Goal: Navigation & Orientation: Find specific page/section

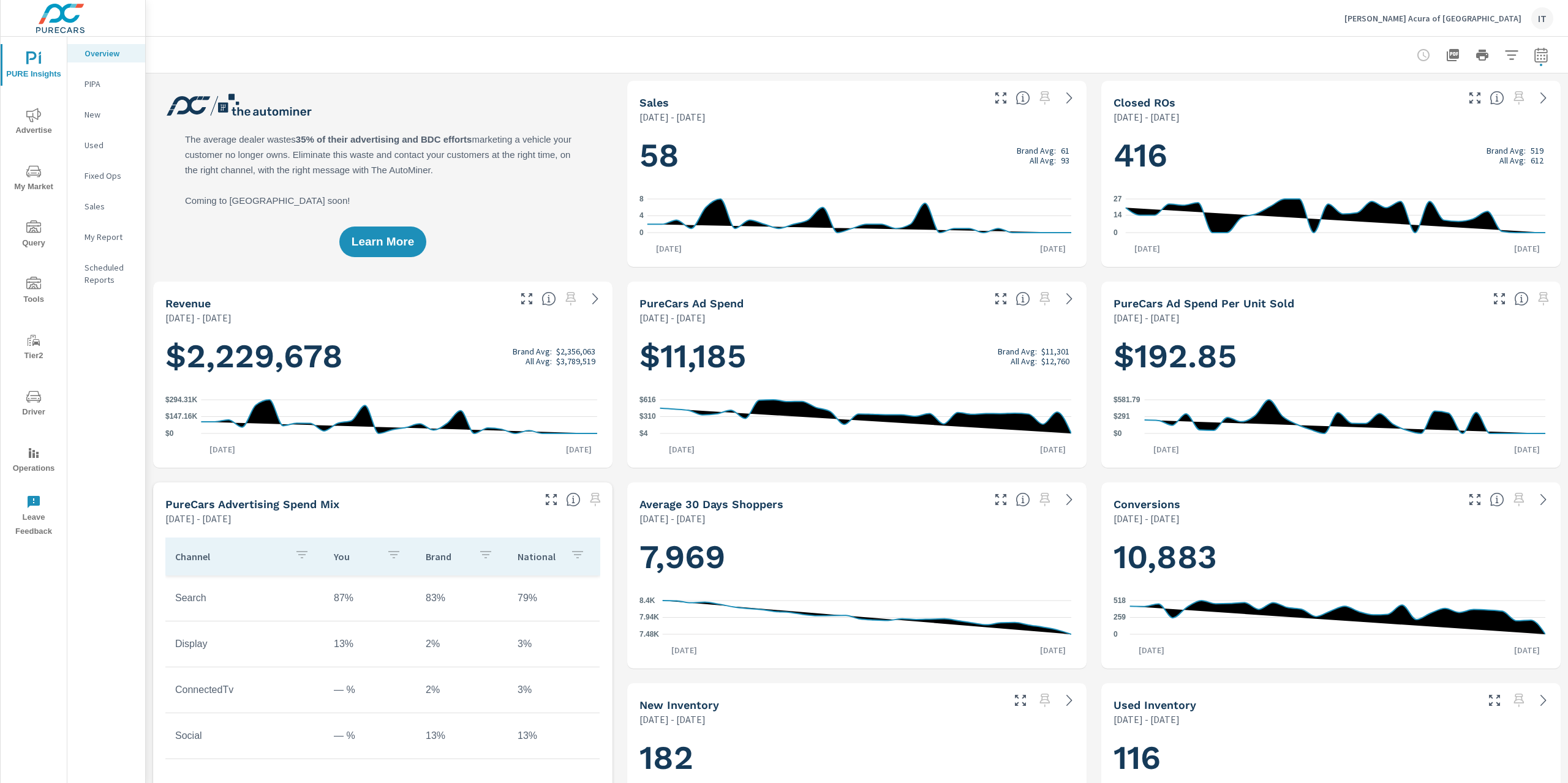
click at [1467, 26] on div "Hiley Acura of Fort Worth IT" at bounding box center [1448, 18] width 209 height 22
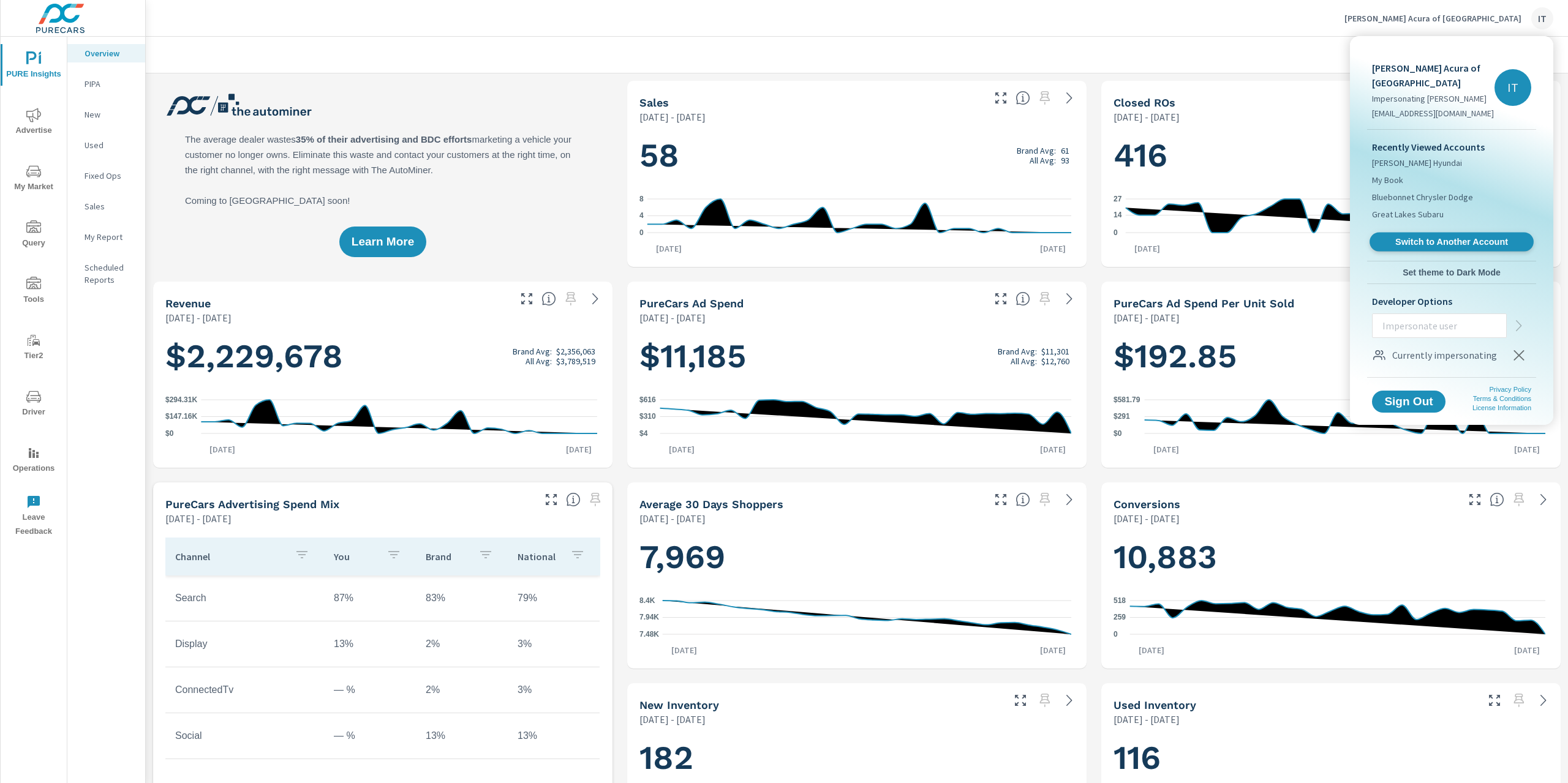
click at [1413, 237] on span "Switch to Another Account" at bounding box center [1451, 242] width 150 height 12
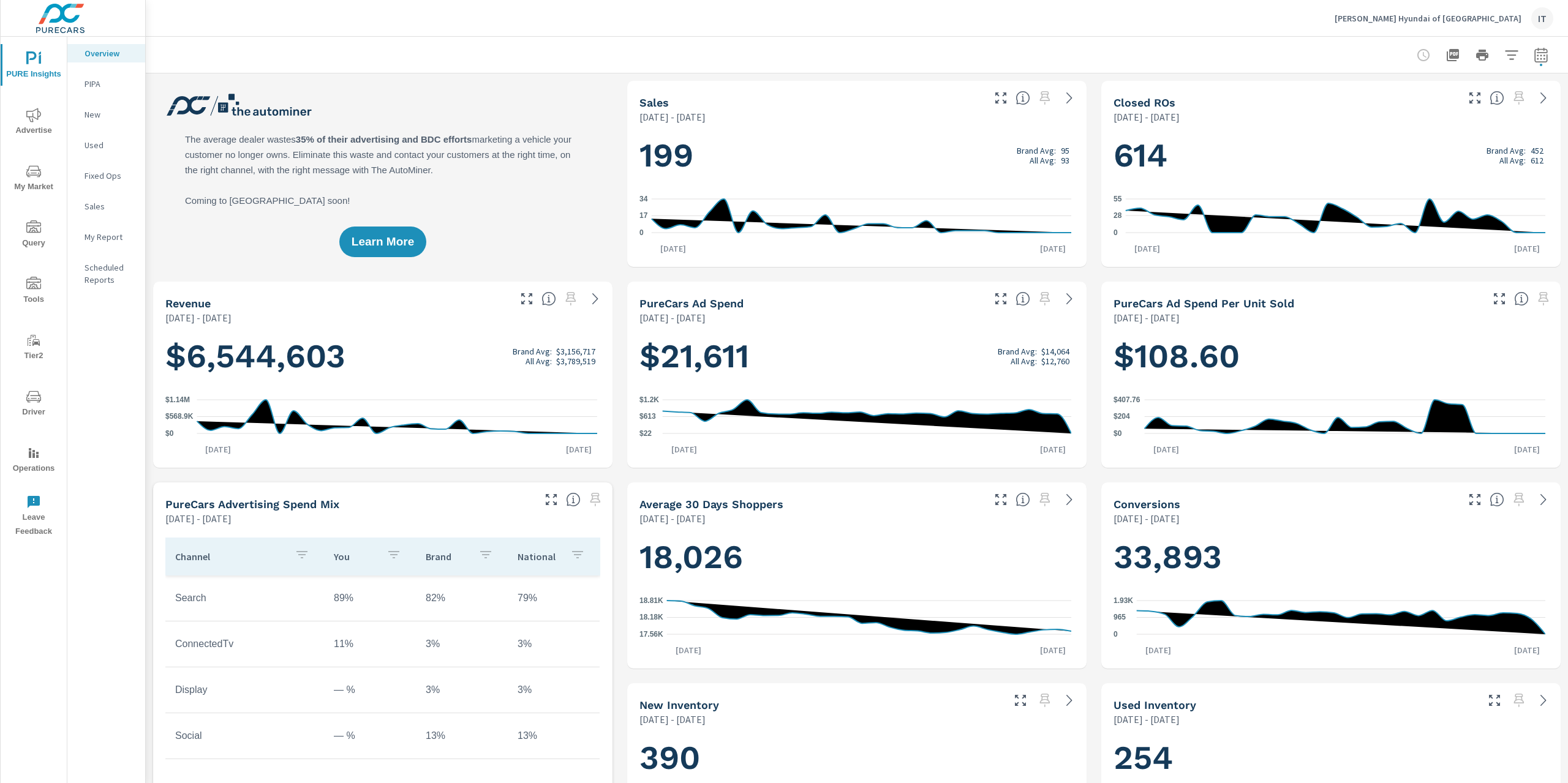
click at [43, 131] on span "Advertise" at bounding box center [34, 122] width 58 height 30
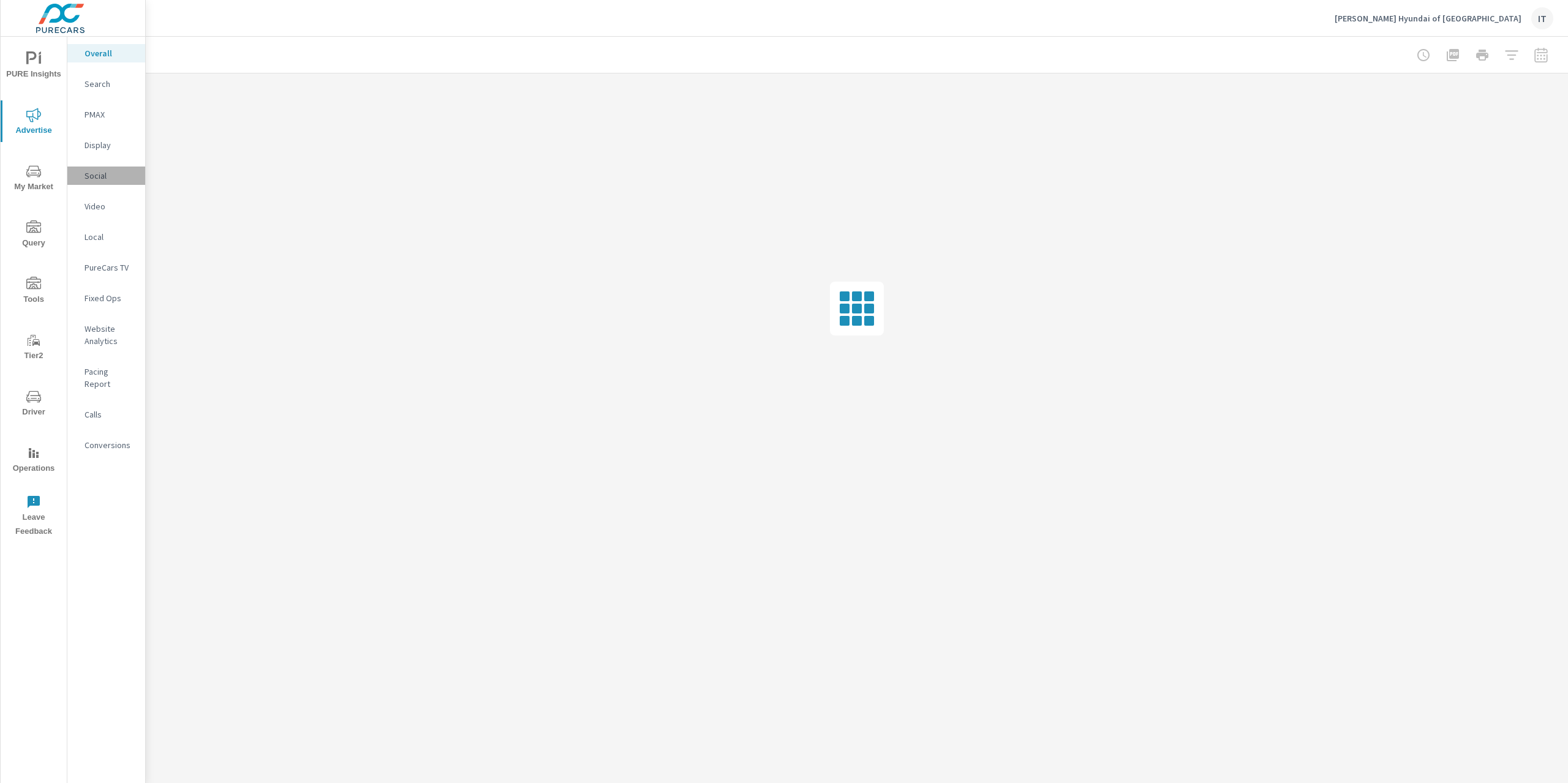
click at [100, 175] on p "Social" at bounding box center [110, 175] width 51 height 12
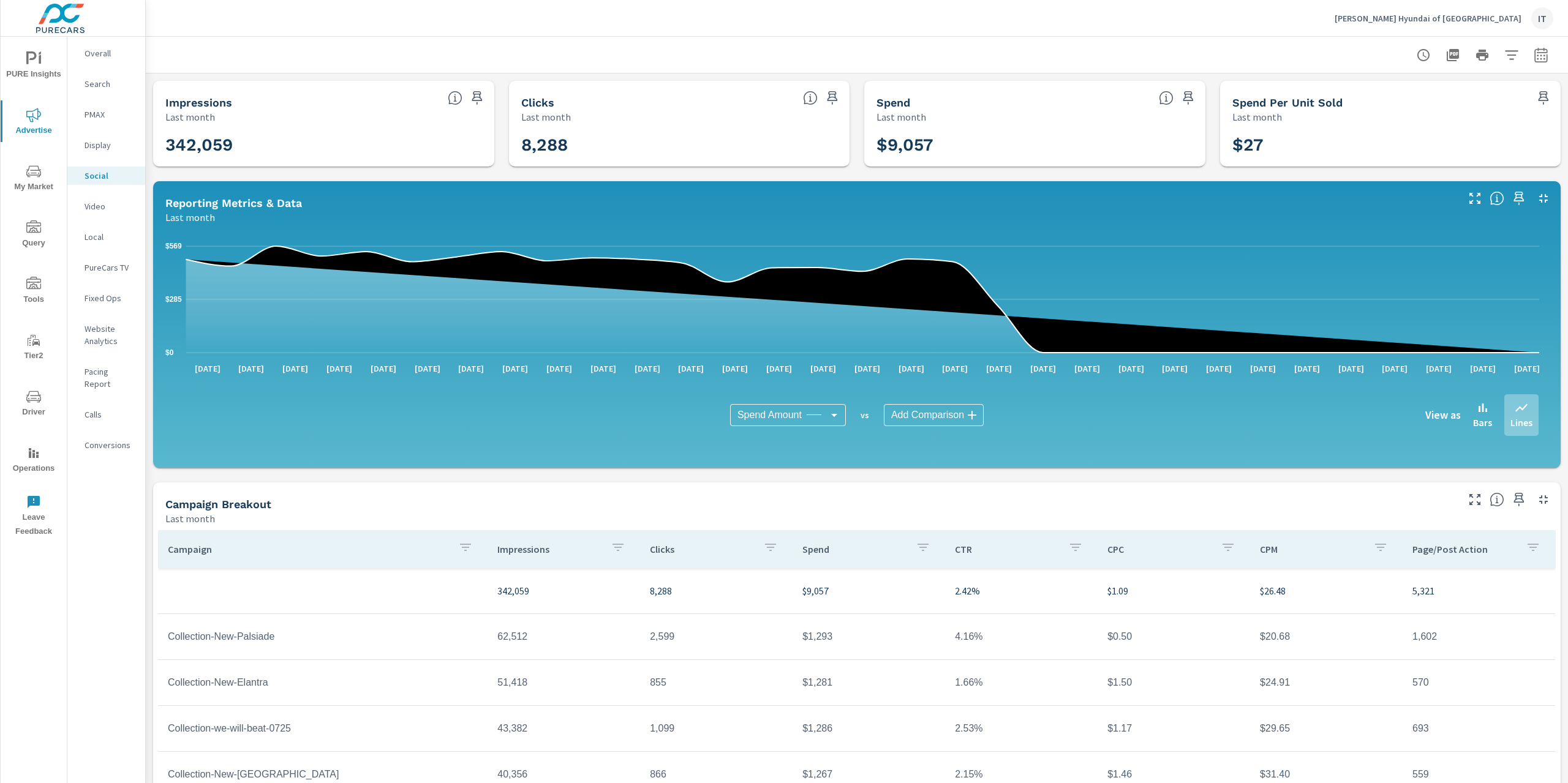
click at [1435, 11] on div "[PERSON_NAME] Hyundai of [GEOGRAPHIC_DATA] IT" at bounding box center [1444, 18] width 218 height 22
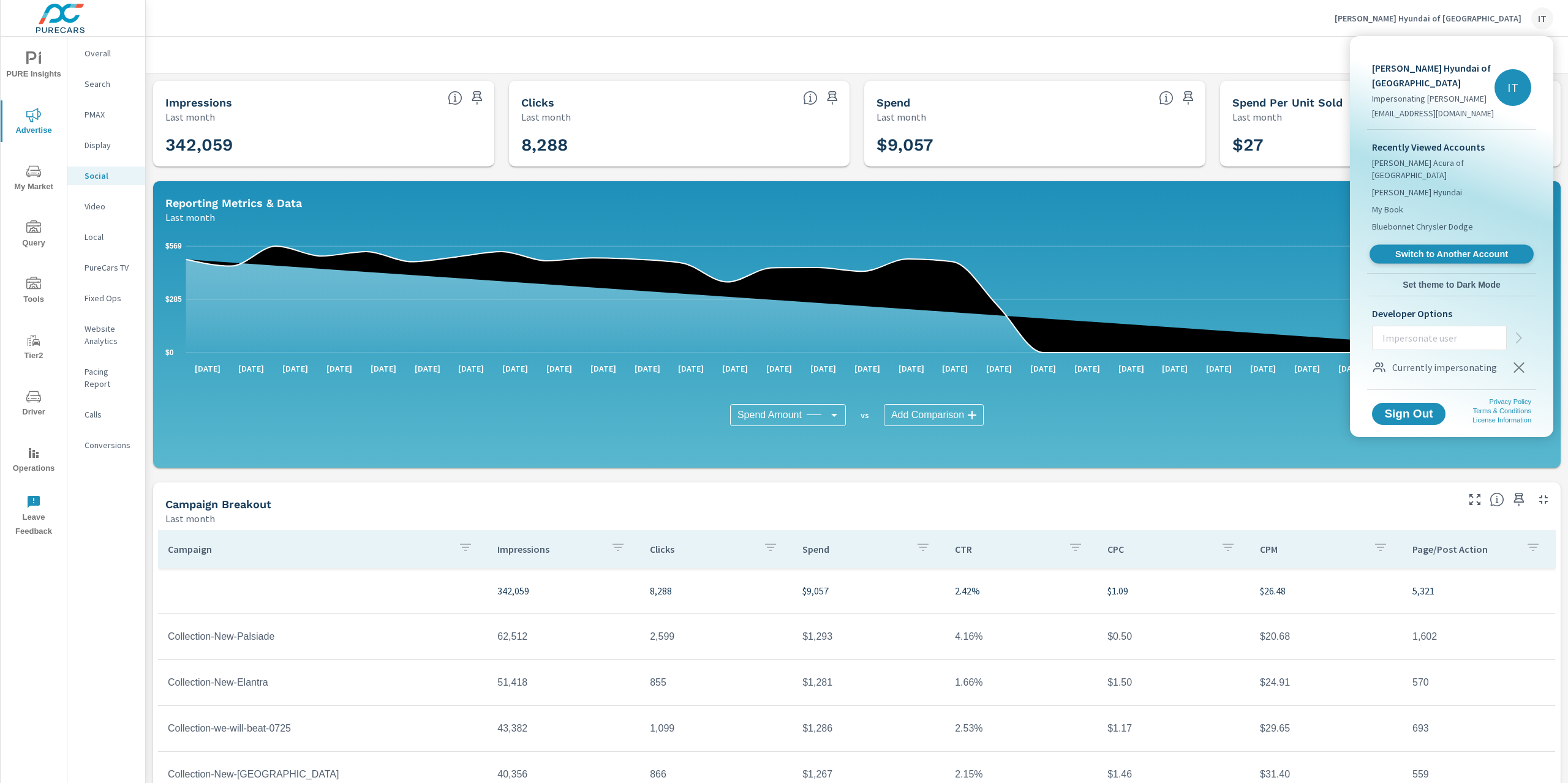
click at [1412, 249] on span "Switch to Another Account" at bounding box center [1451, 254] width 150 height 12
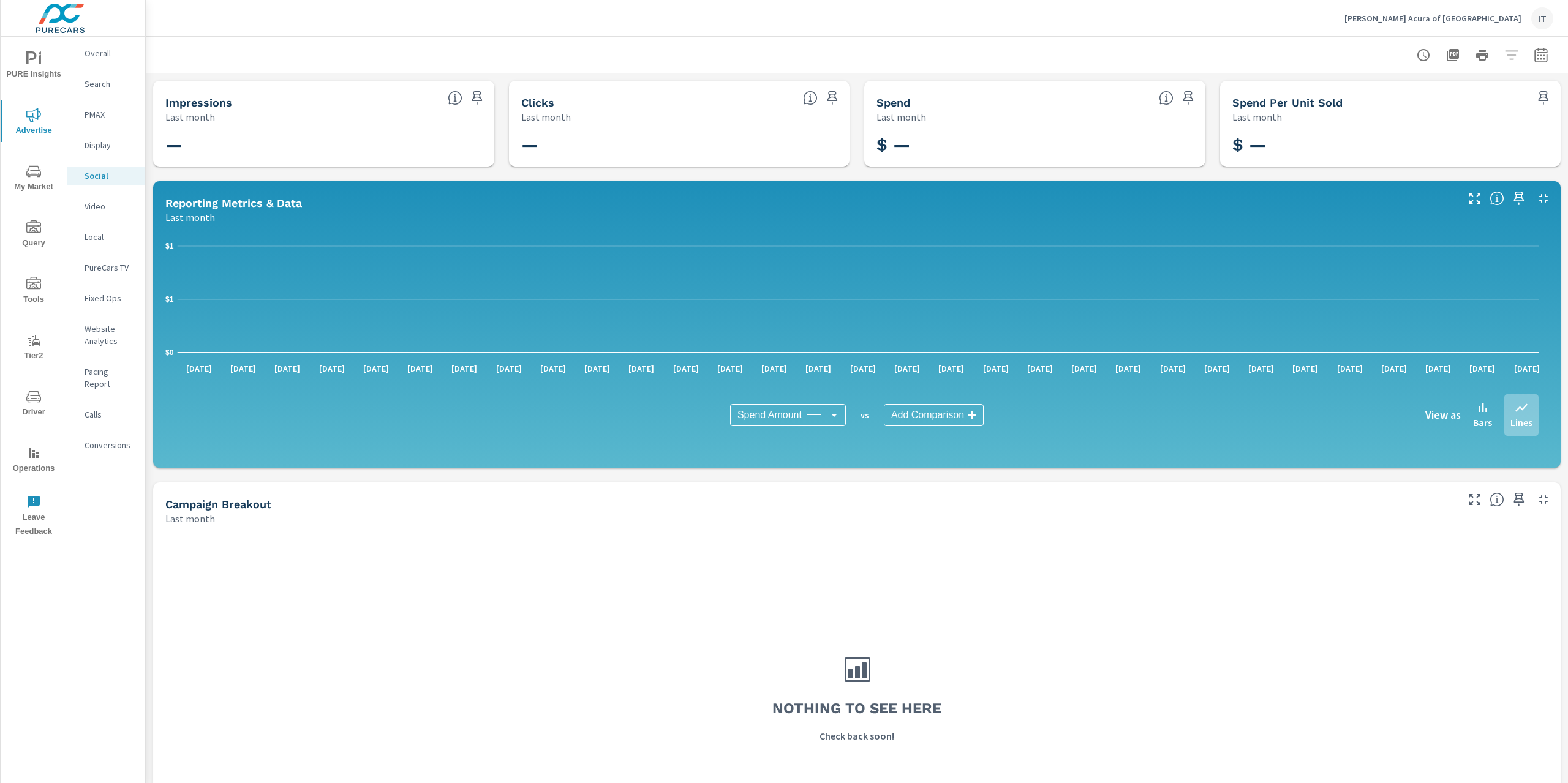
click at [1457, 19] on p "[PERSON_NAME] Acura of [GEOGRAPHIC_DATA]" at bounding box center [1433, 18] width 177 height 11
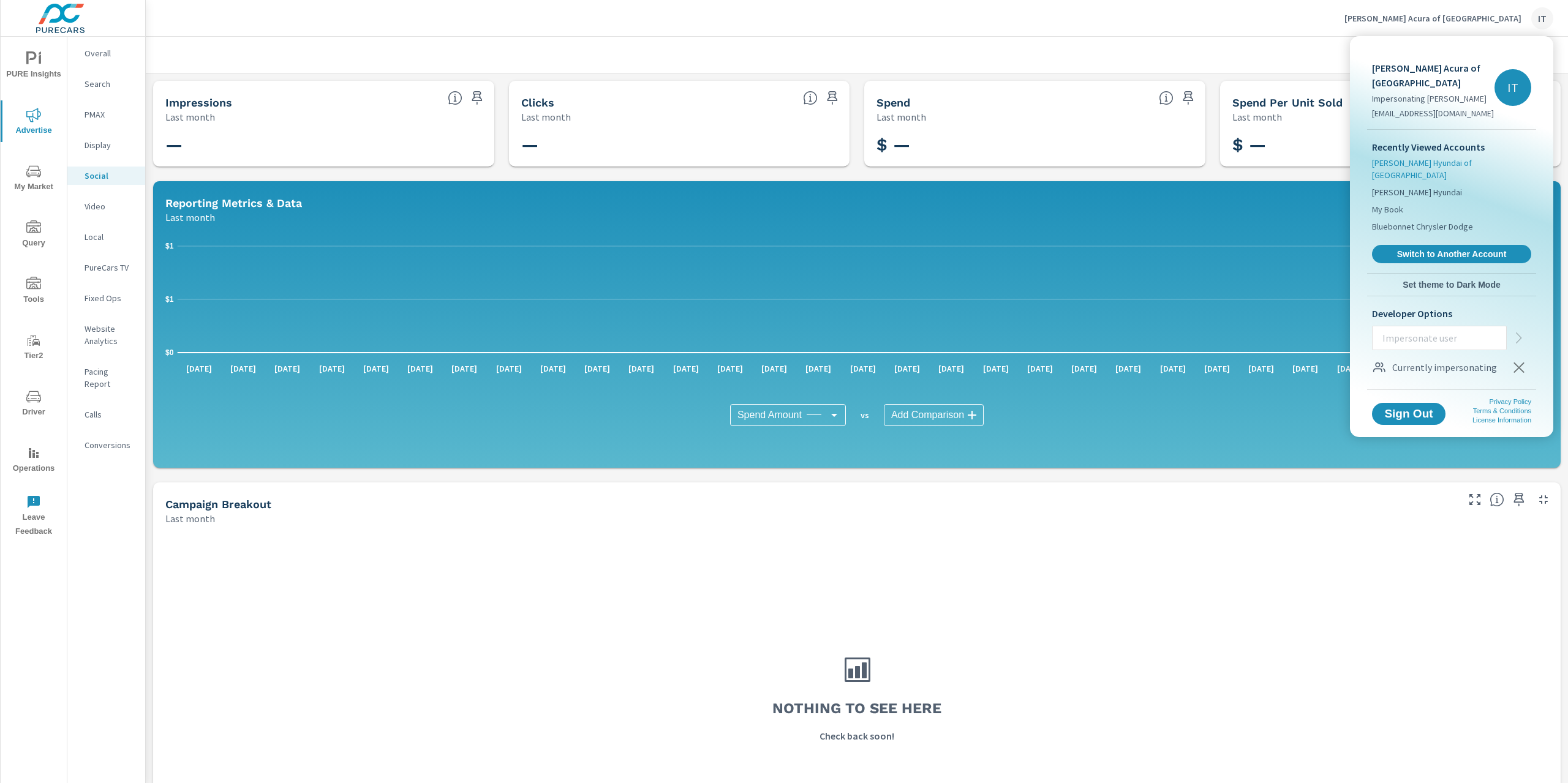
click at [1422, 157] on span "[PERSON_NAME] Hyundai of [GEOGRAPHIC_DATA]" at bounding box center [1451, 169] width 159 height 25
